Goal: Information Seeking & Learning: Check status

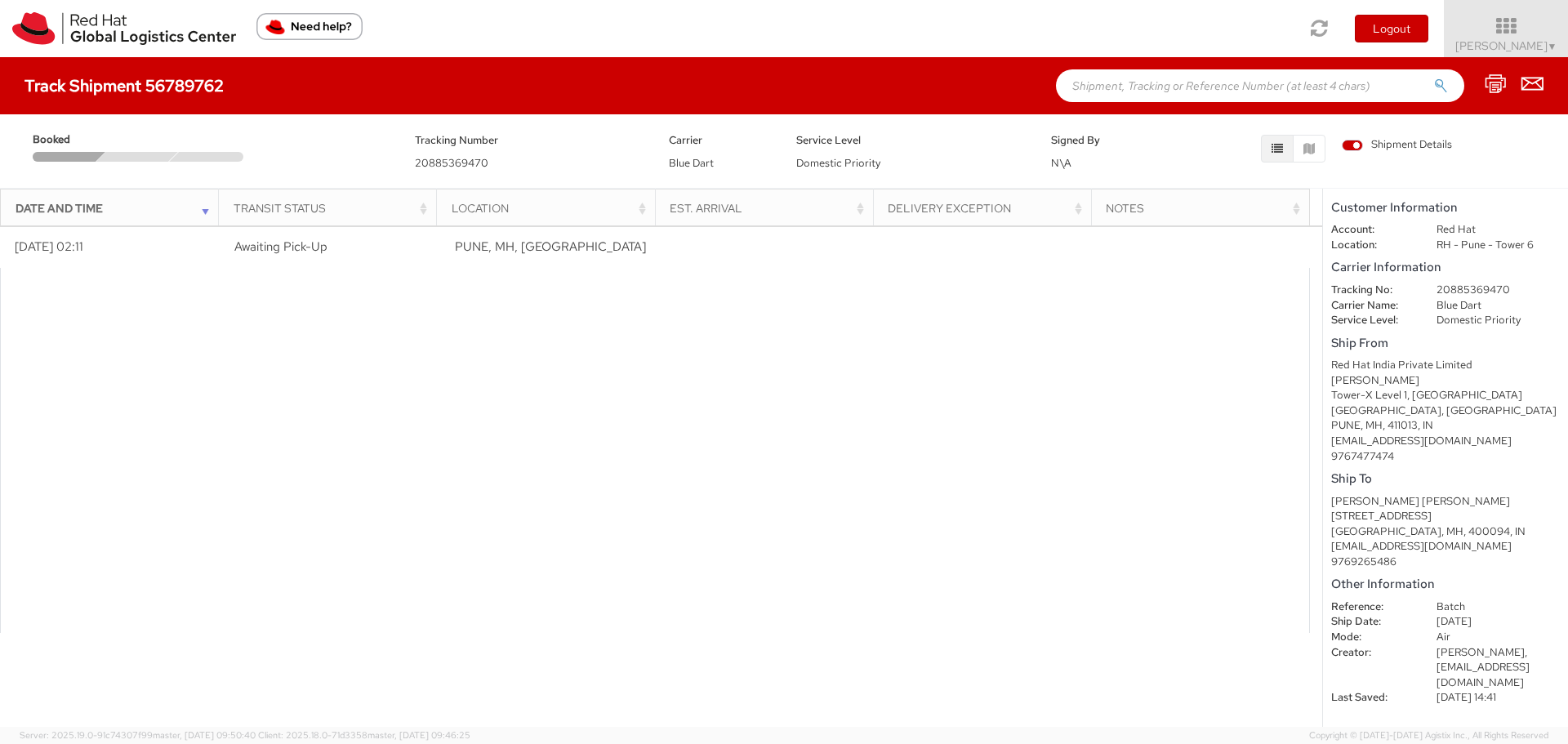
click at [173, 89] on h4 "Track Shipment 56789762" at bounding box center [123, 85] width 199 height 18
copy h4 "56789762"
click at [506, 299] on div at bounding box center [654, 451] width 1309 height 366
